Goal: Transaction & Acquisition: Subscribe to service/newsletter

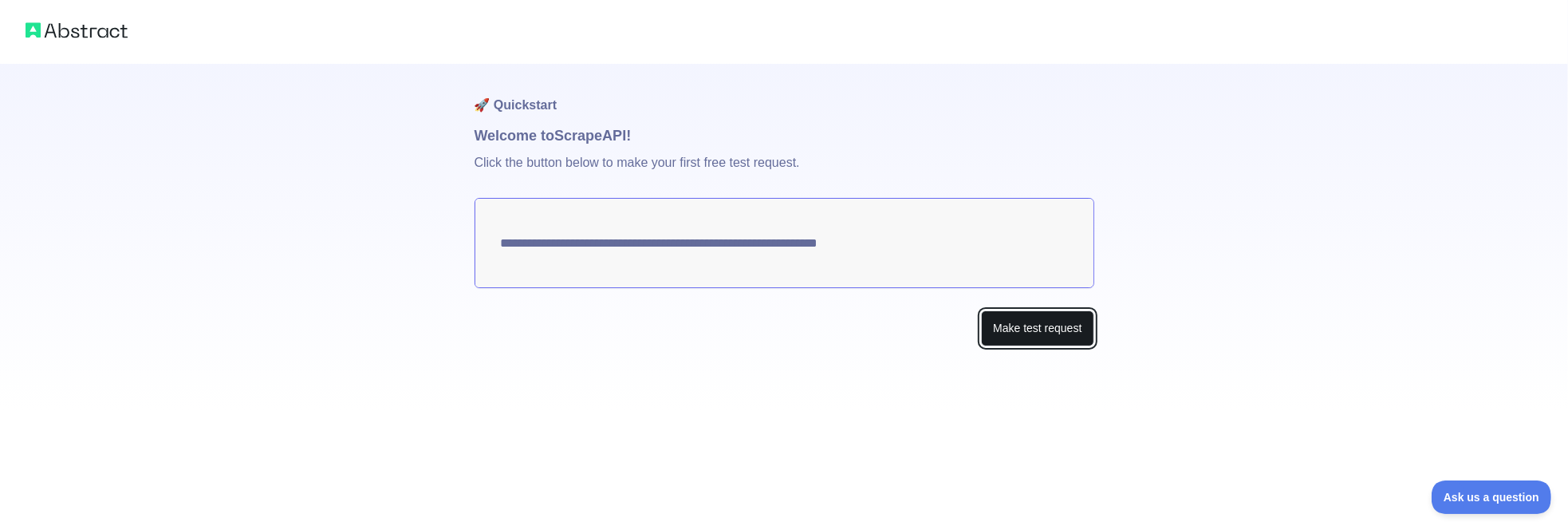
click at [1025, 328] on button "Make test request" at bounding box center [1037, 328] width 113 height 36
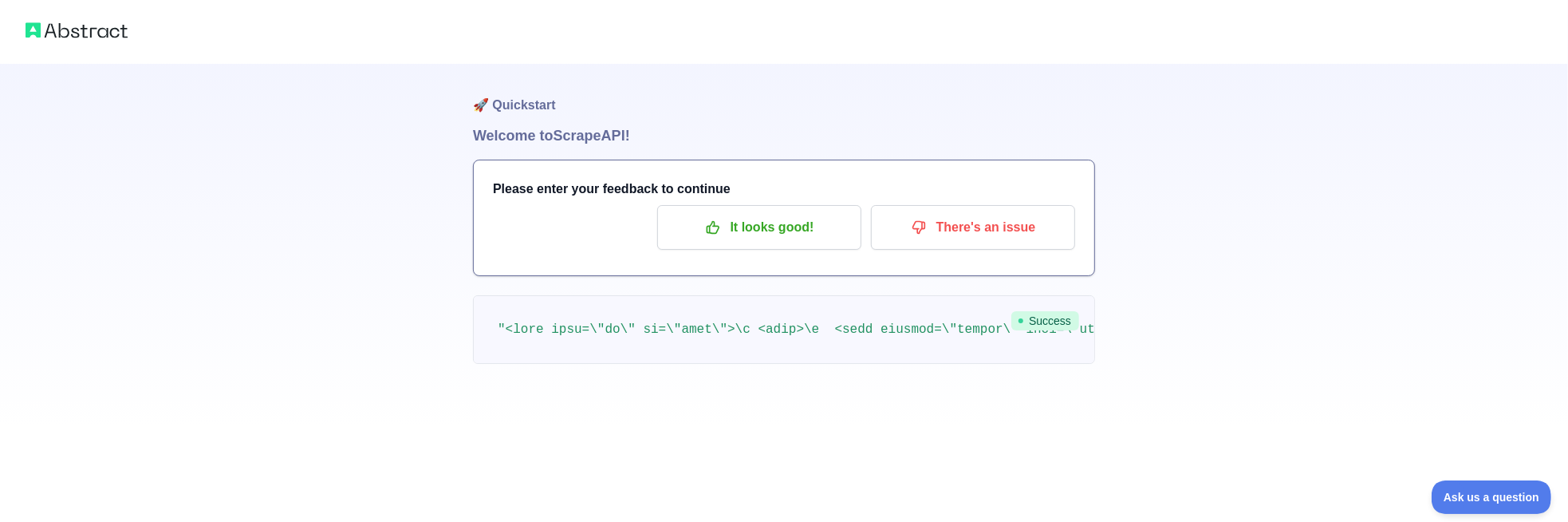
click at [573, 134] on h1 "Welcome to Scrape API!" at bounding box center [784, 135] width 622 height 23
click at [785, 219] on p "It looks good!" at bounding box center [760, 227] width 180 height 27
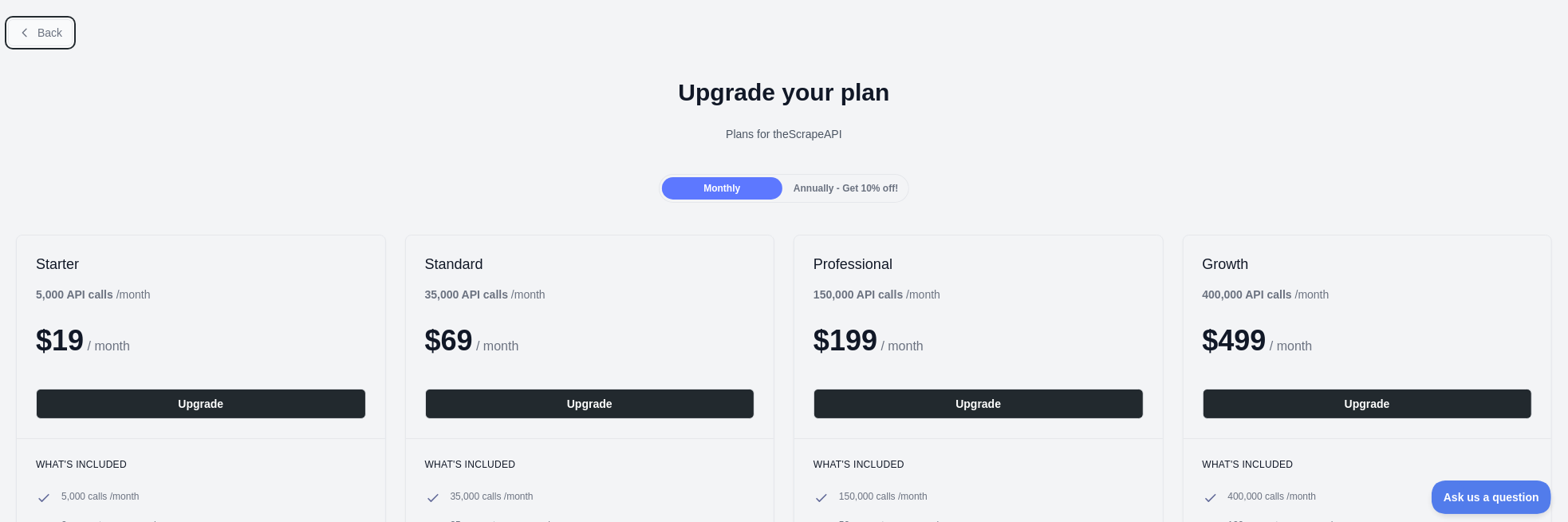
click at [50, 22] on button "Back" at bounding box center [41, 32] width 65 height 27
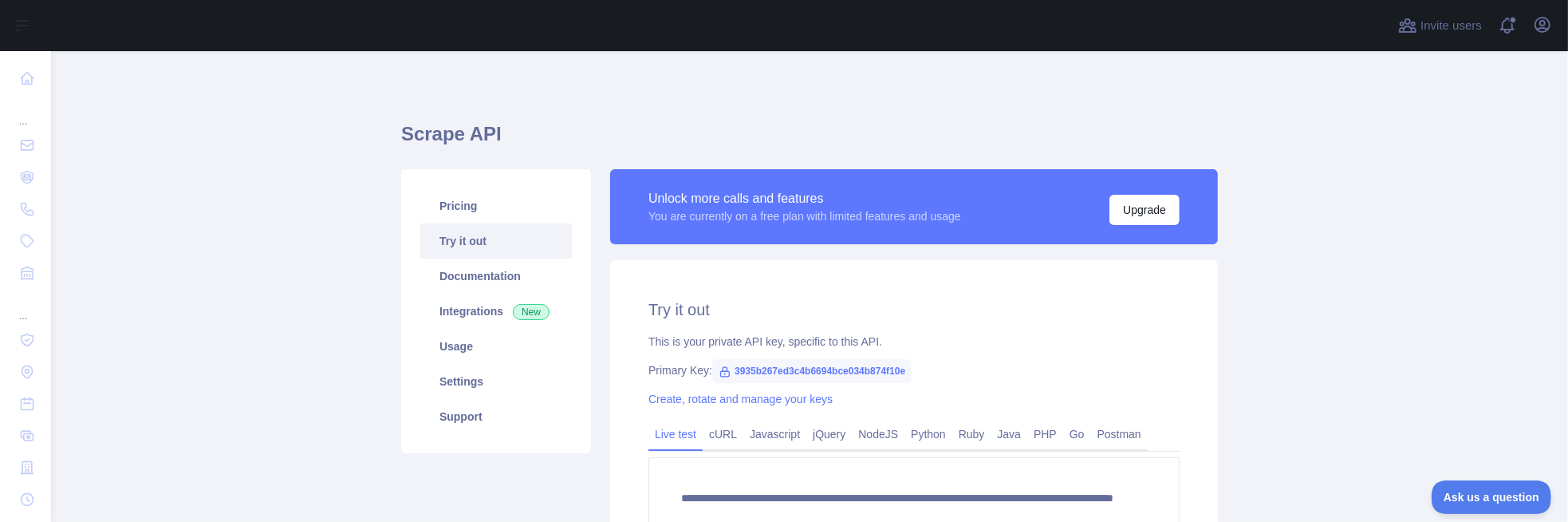
click at [719, 371] on icon at bounding box center [725, 371] width 13 height 13
drag, startPoint x: 908, startPoint y: 371, endPoint x: 708, endPoint y: 370, distance: 200.0
click at [708, 370] on div "Primary Key: 3935b267ed3c4b6694bce034b874f10e" at bounding box center [915, 371] width 532 height 16
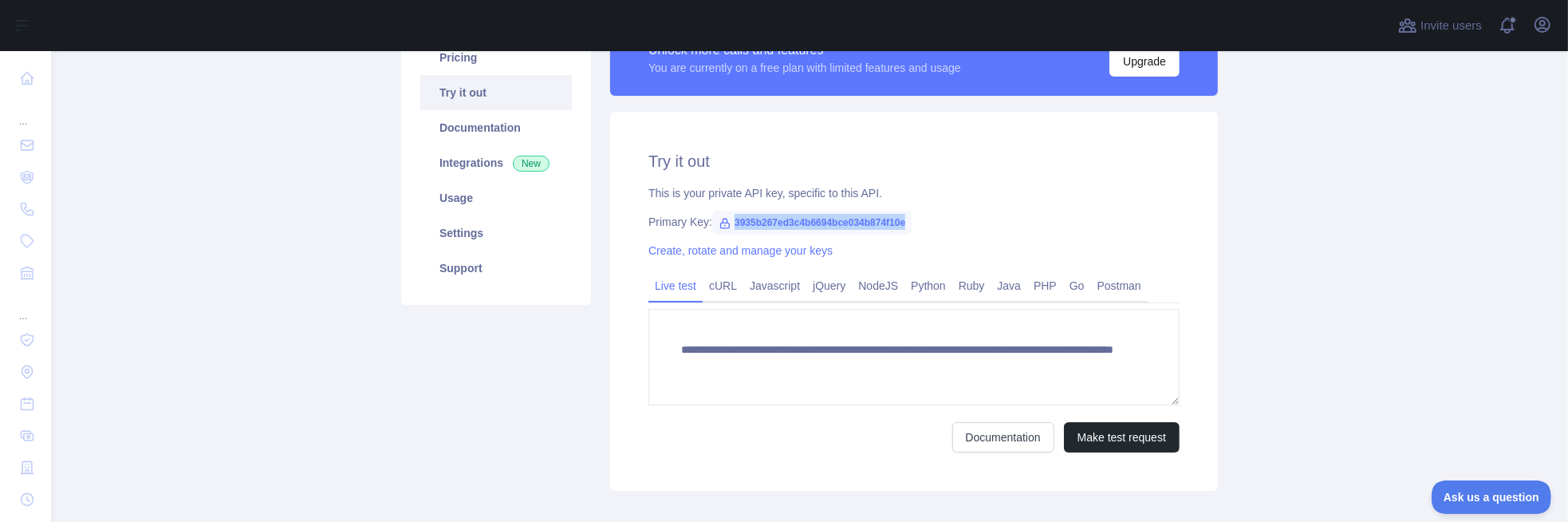
scroll to position [160, 0]
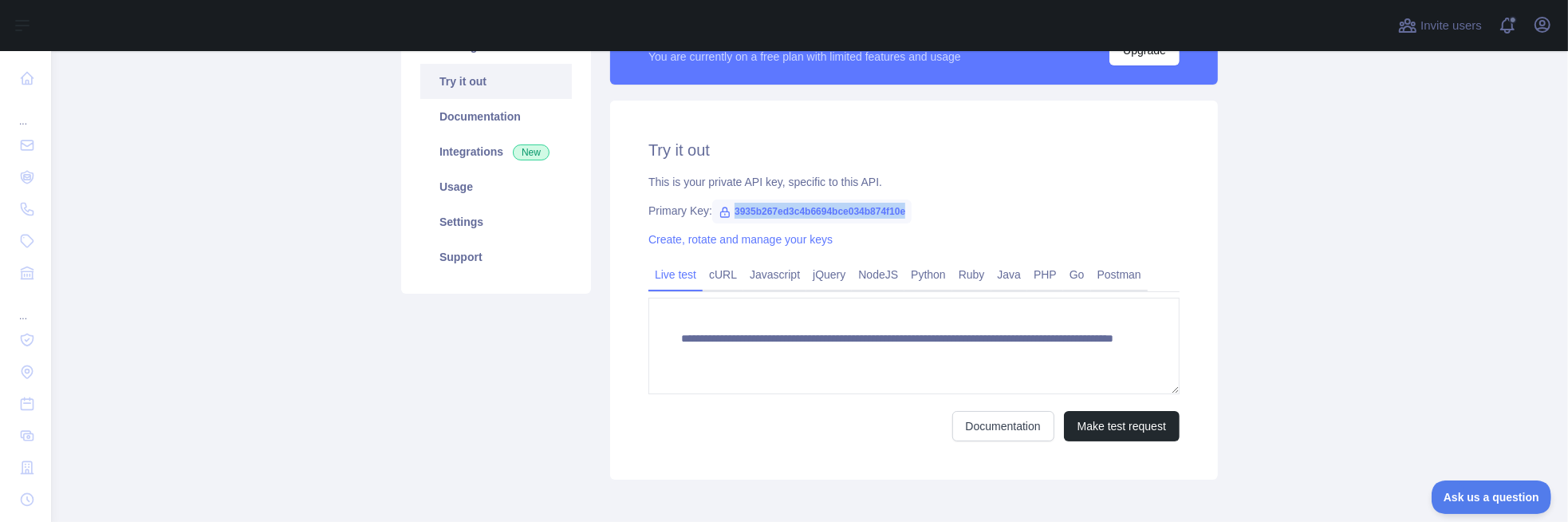
copy span "3935b267ed3c4b6694bce034b874f10e"
click at [762, 274] on link "Javascript" at bounding box center [775, 274] width 63 height 25
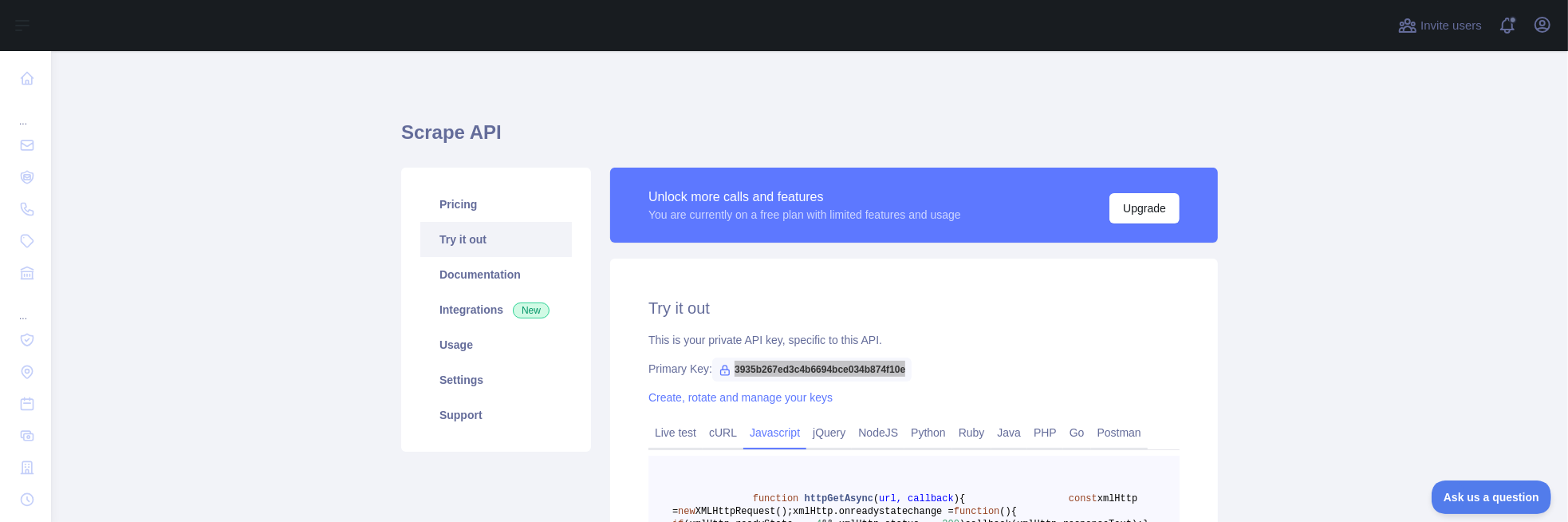
scroll to position [0, 0]
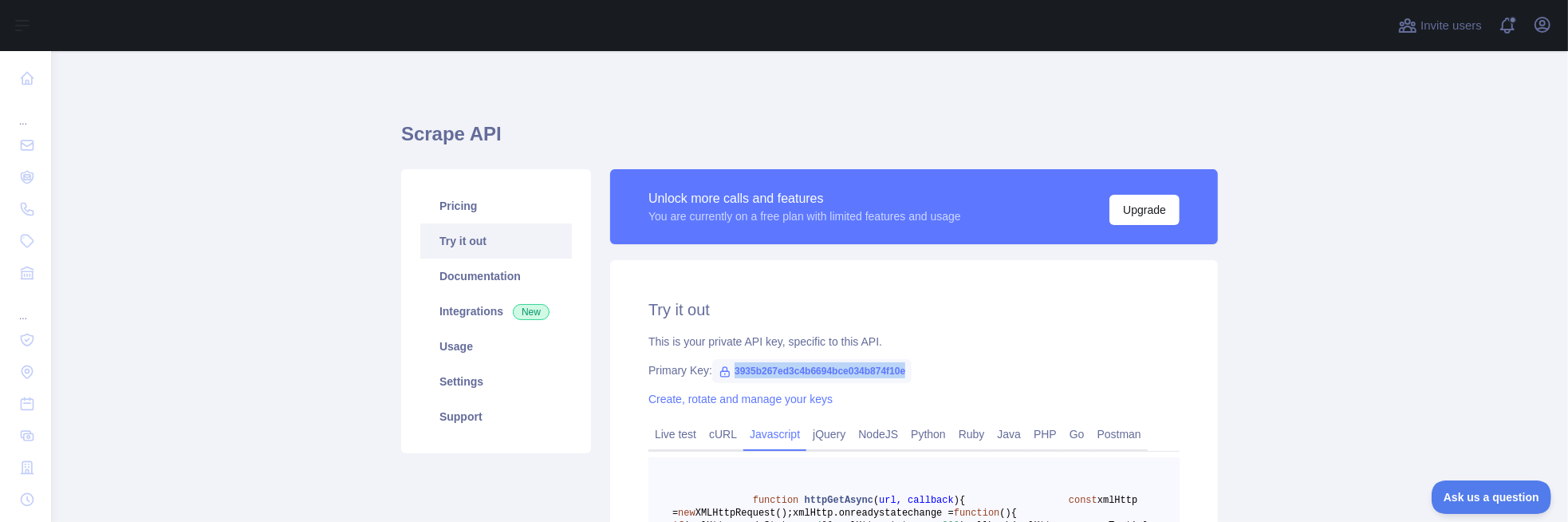
click at [898, 371] on span "3935b267ed3c4b6694bce034b874f10e" at bounding box center [811, 371] width 199 height 24
drag, startPoint x: 871, startPoint y: 372, endPoint x: 725, endPoint y: 377, distance: 146.1
click at [725, 377] on span "3935b267ed3c4b6694bce034b874f10e" at bounding box center [811, 371] width 199 height 24
copy span "3935b267ed3c4b6694bce034b874f10e"
click at [446, 304] on link "Integrations New" at bounding box center [496, 311] width 151 height 35
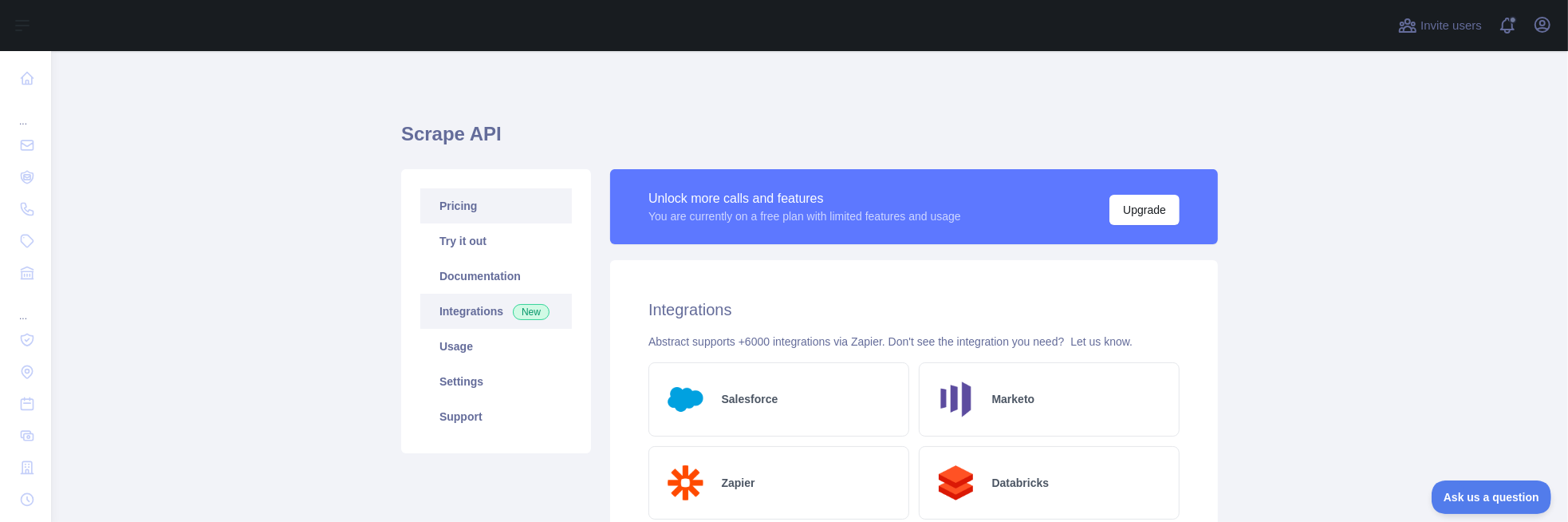
click at [483, 211] on link "Pricing" at bounding box center [496, 206] width 151 height 35
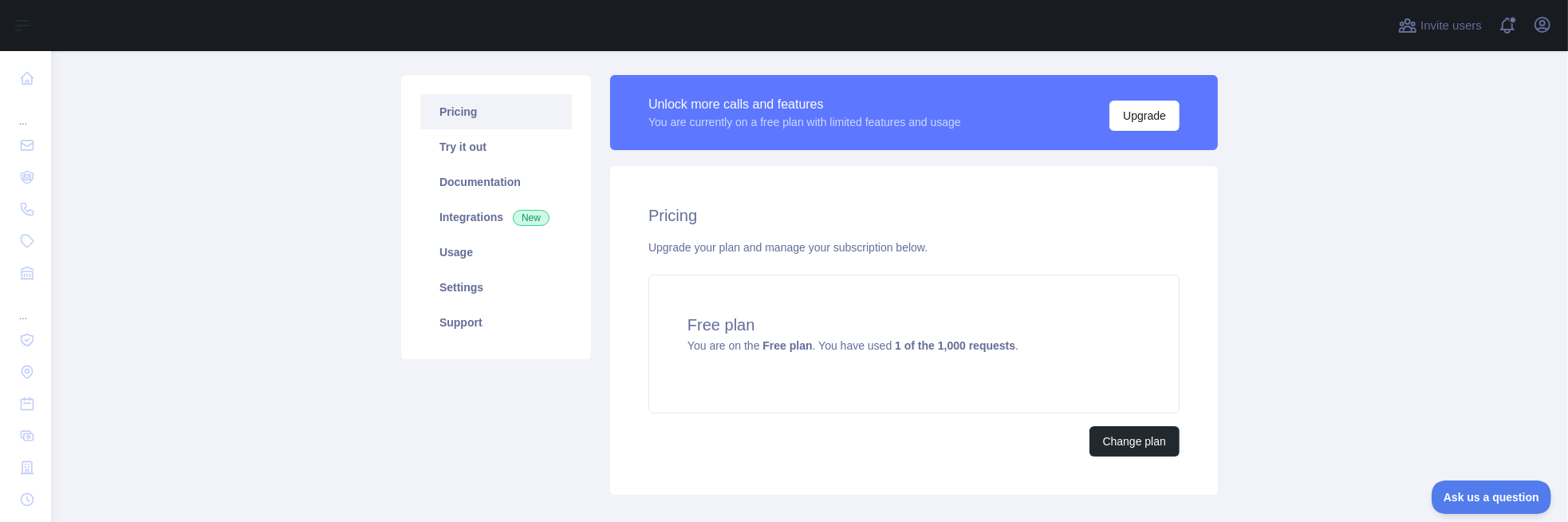
scroll to position [23, 0]
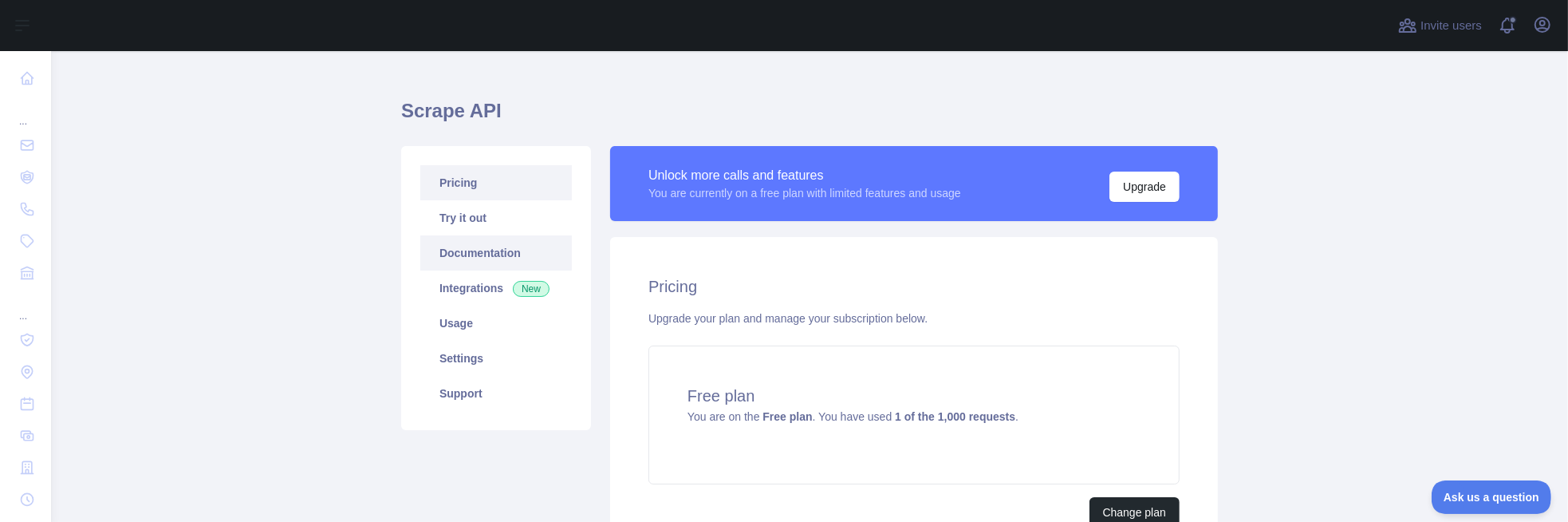
click at [494, 254] on link "Documentation" at bounding box center [496, 252] width 151 height 35
